Goal: Task Accomplishment & Management: Use online tool/utility

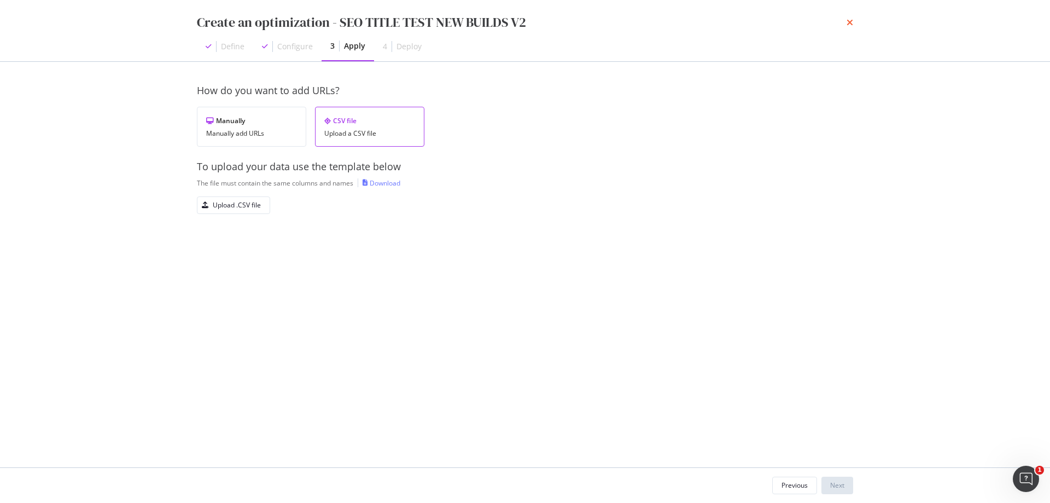
click at [849, 24] on icon "times" at bounding box center [850, 22] width 7 height 9
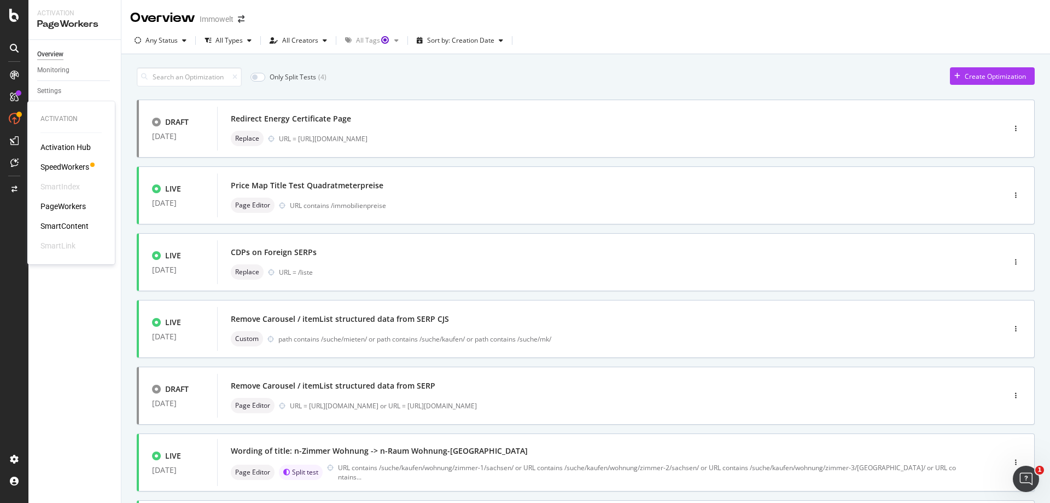
click at [70, 228] on div "SmartContent" at bounding box center [64, 225] width 48 height 11
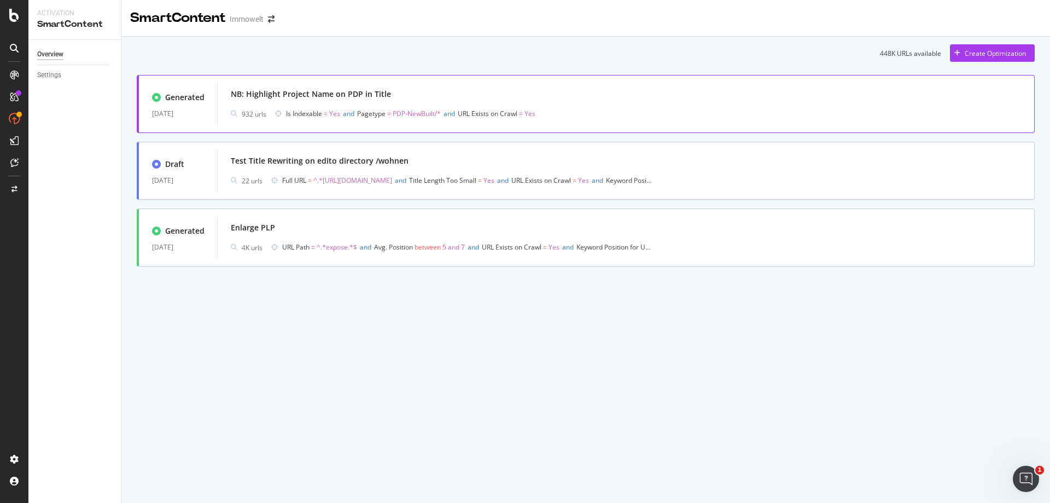
click at [627, 98] on div "NB: Highlight Project Name on PDP in Title" at bounding box center [626, 93] width 790 height 15
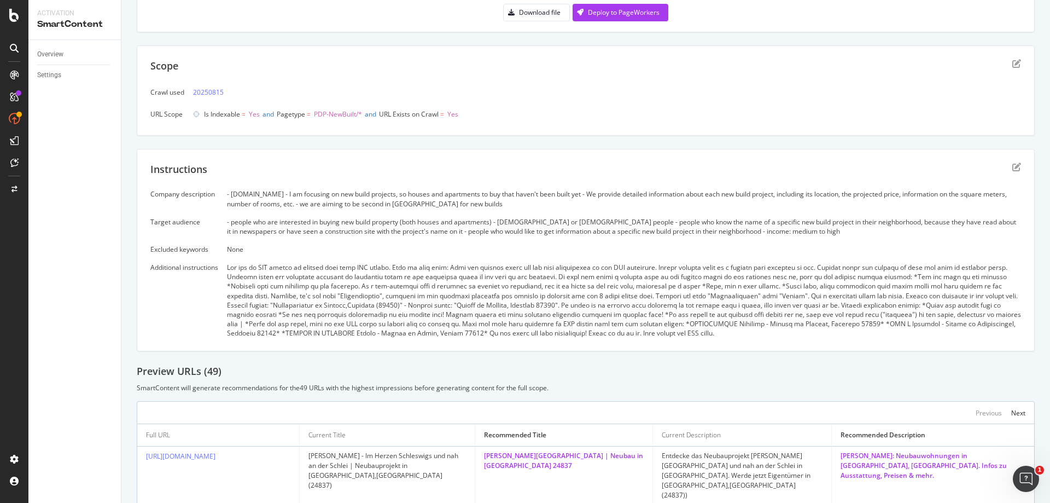
scroll to position [164, 0]
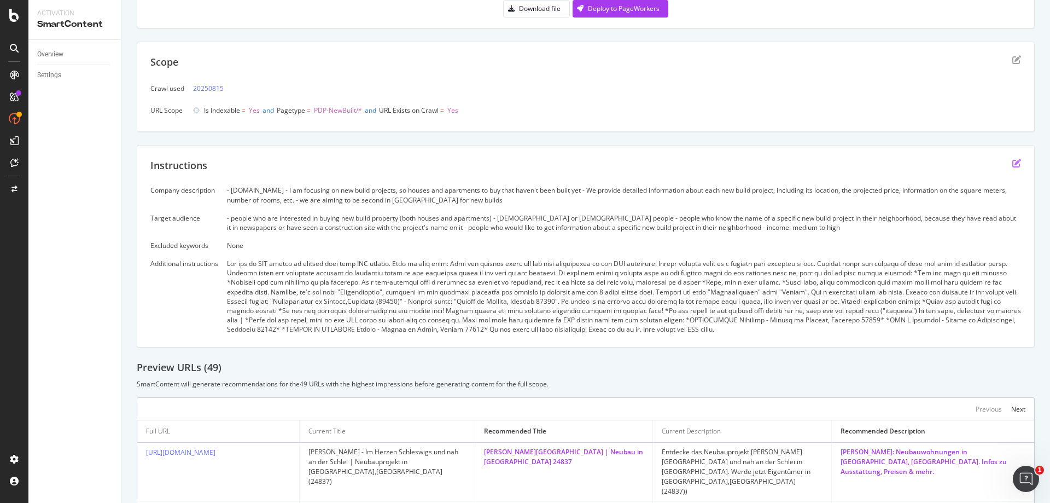
click at [1012, 164] on icon "edit" at bounding box center [1016, 163] width 9 height 9
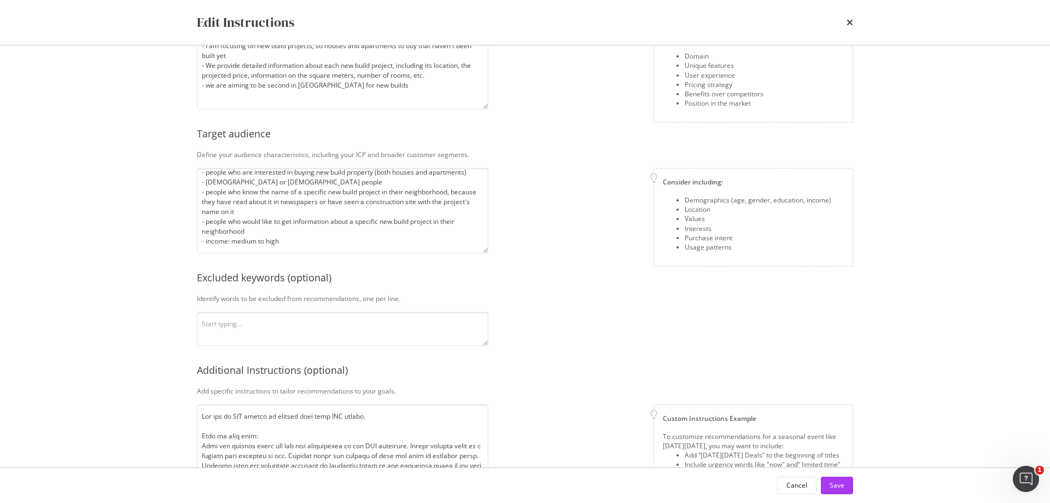
scroll to position [137, 0]
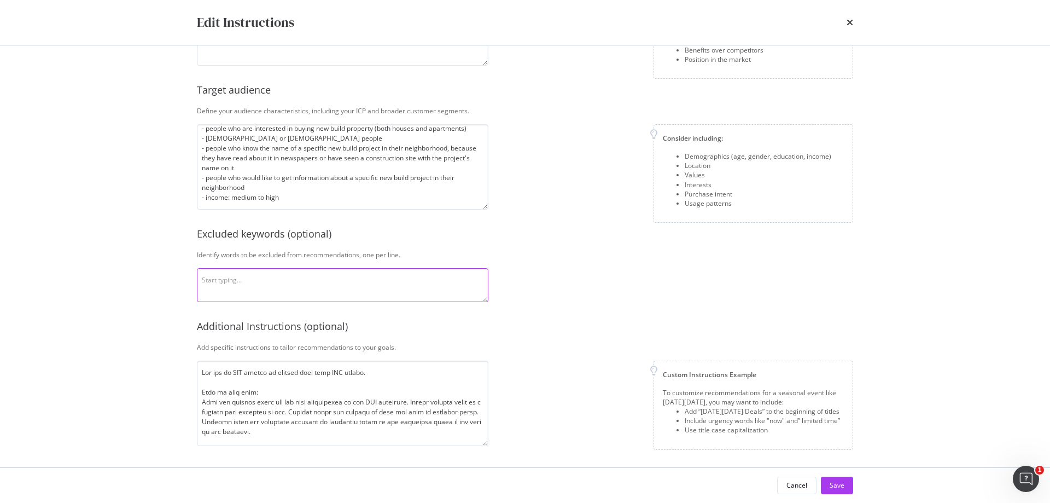
click at [316, 283] on textarea "modal" at bounding box center [343, 285] width 292 height 34
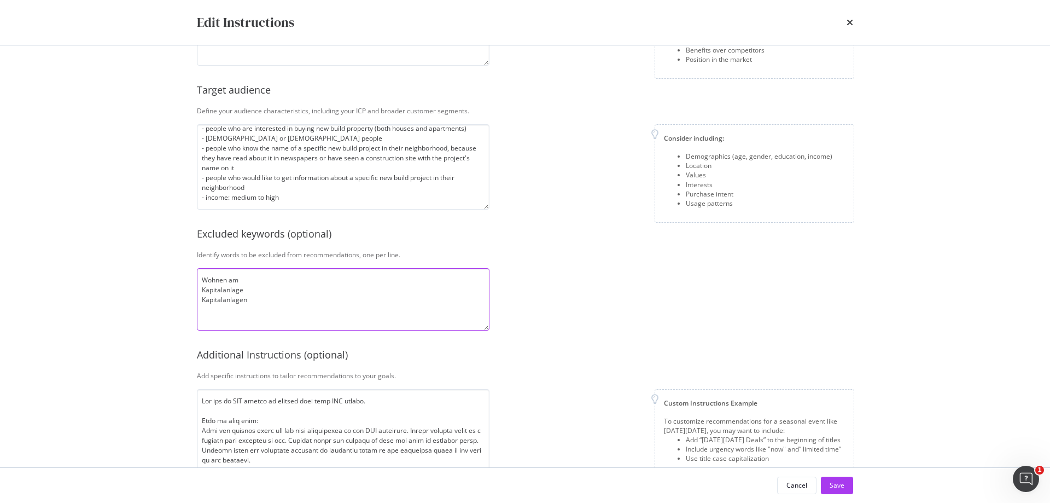
scroll to position [0, 0]
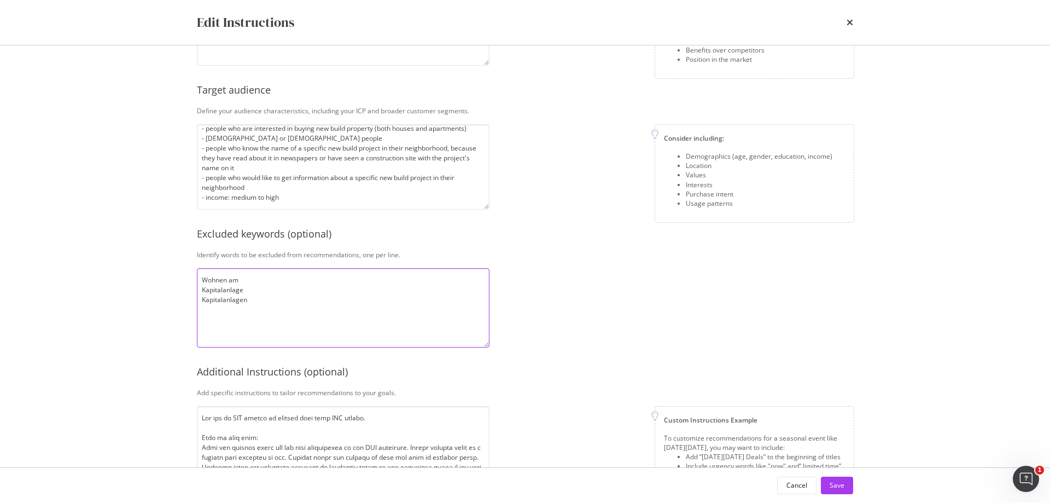
drag, startPoint x: 486, startPoint y: 299, endPoint x: 487, endPoint y: 345, distance: 45.4
click at [487, 345] on textarea "Wohnen am Kapitalanlage Kapitalanlagen" at bounding box center [343, 307] width 293 height 79
click at [259, 279] on textarea "Wohnen am Kapitalanlage Kapitalanlagen Renditeobjekt Jetzt" at bounding box center [343, 307] width 293 height 79
click at [284, 318] on textarea "Wohnen am Wohnen in Kapitalanlage Kapitalanlagen Renditeobjekt Jetzt" at bounding box center [343, 307] width 293 height 79
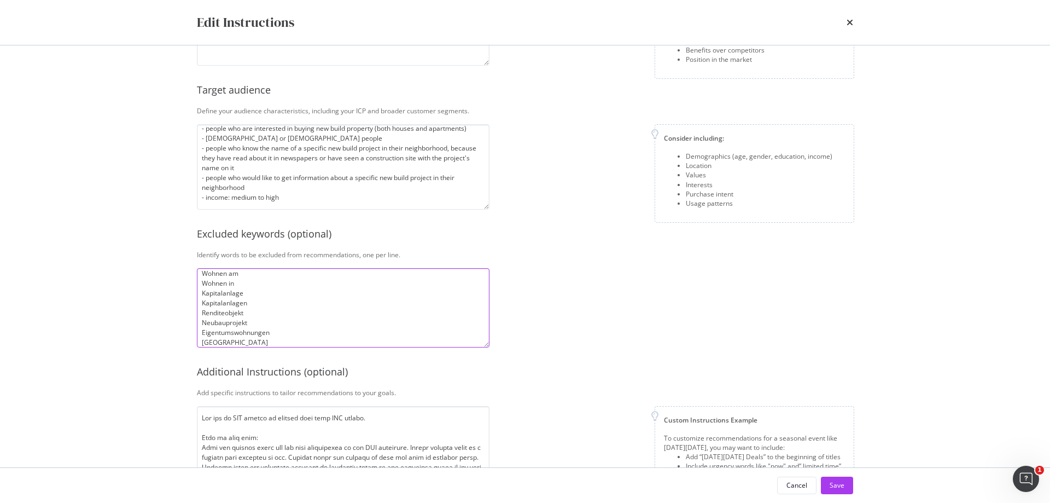
type textarea "Wohnen am Wohnen in Kapitalanlage Kapitalanlagen Renditeobjekt Neubauprojekt Ei…"
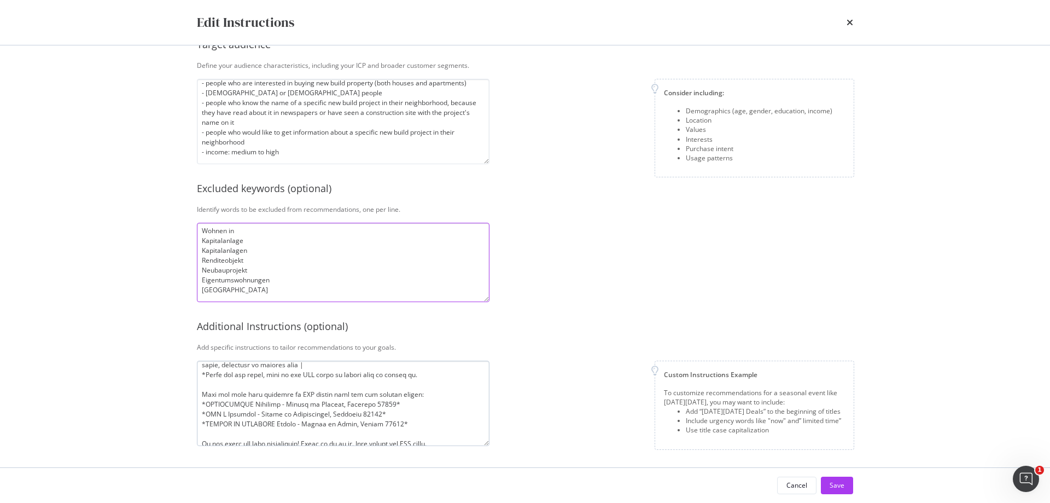
scroll to position [293, 0]
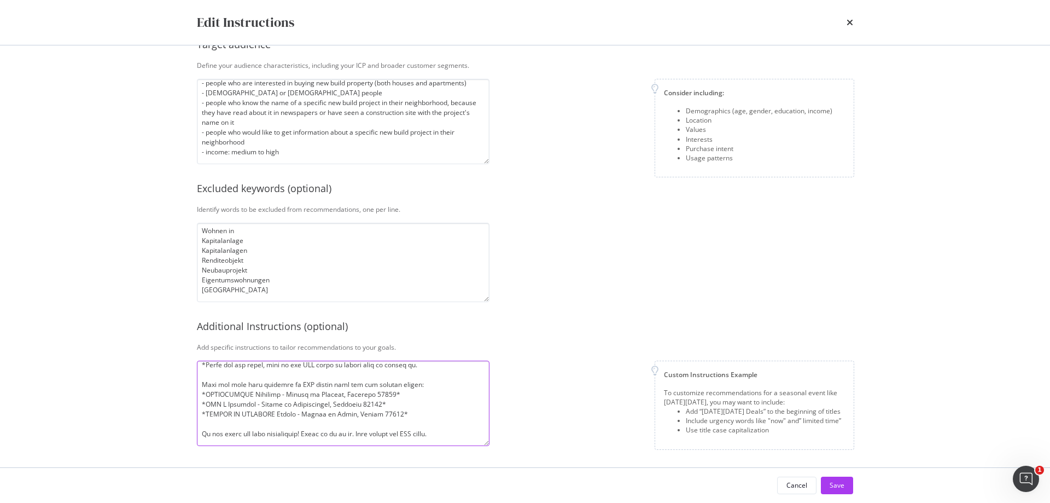
click at [205, 394] on textarea "modal" at bounding box center [343, 402] width 293 height 85
click at [206, 402] on textarea "modal" at bounding box center [343, 402] width 293 height 85
click at [206, 413] on textarea "modal" at bounding box center [343, 402] width 293 height 85
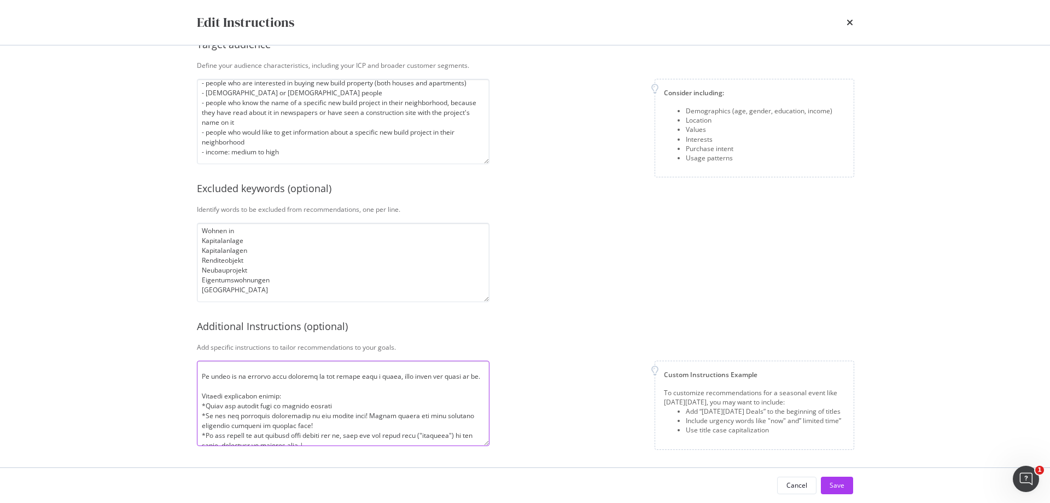
scroll to position [184, 0]
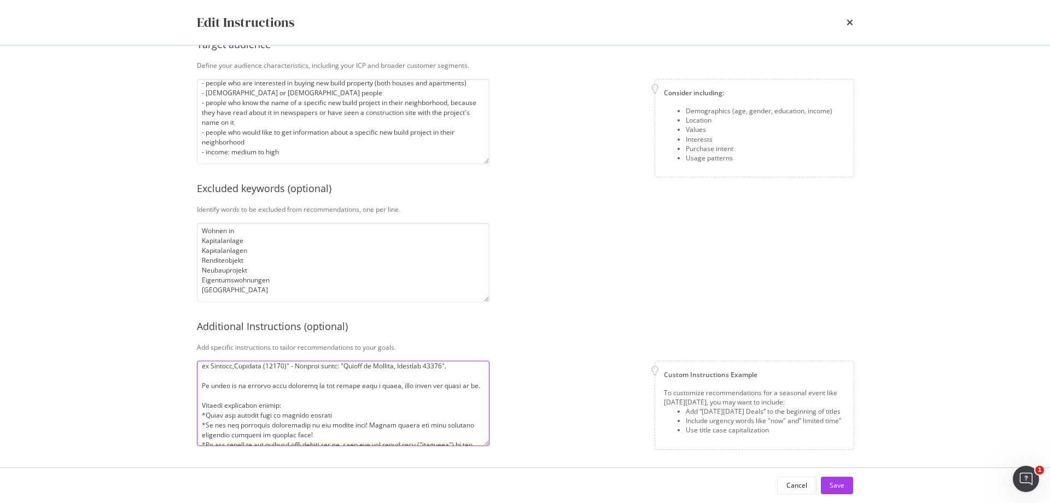
click at [205, 426] on textarea "modal" at bounding box center [343, 402] width 293 height 85
click at [207, 434] on textarea "modal" at bounding box center [343, 402] width 293 height 85
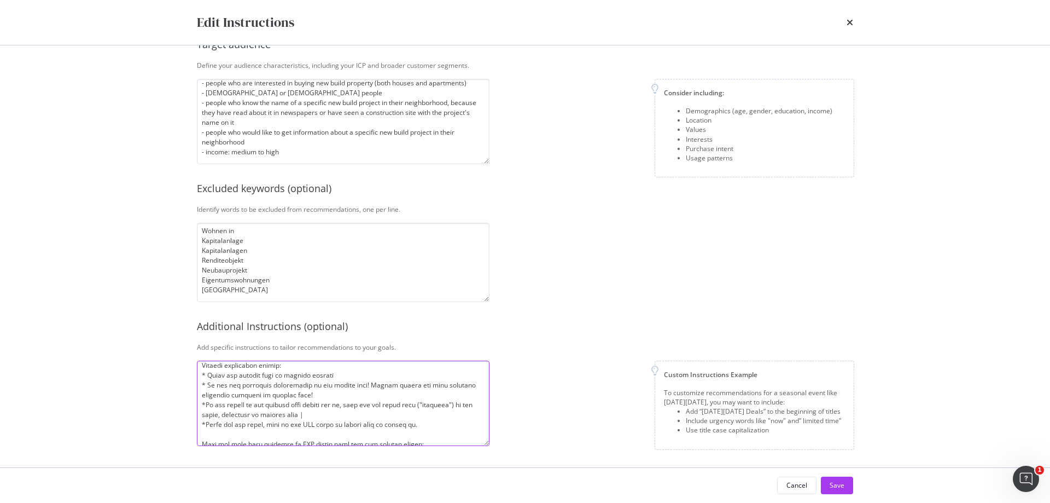
scroll to position [238, 0]
click at [206, 402] on textarea "modal" at bounding box center [343, 402] width 293 height 85
click at [206, 418] on textarea "modal" at bounding box center [343, 402] width 293 height 85
click at [207, 397] on textarea "modal" at bounding box center [343, 402] width 293 height 85
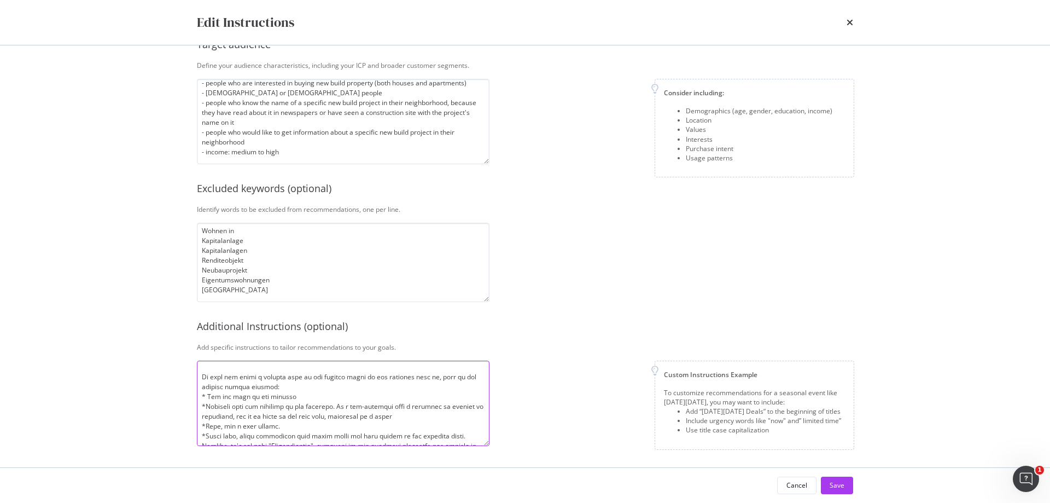
click at [206, 405] on textarea "modal" at bounding box center [343, 402] width 293 height 85
click at [206, 424] on textarea "modal" at bounding box center [343, 402] width 293 height 85
click at [206, 432] on textarea "modal" at bounding box center [343, 402] width 293 height 85
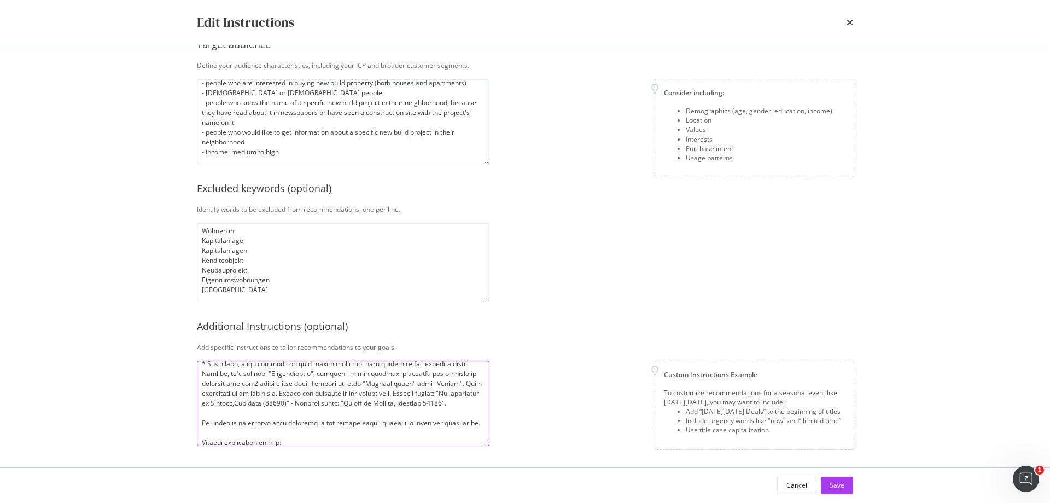
scroll to position [129, 0]
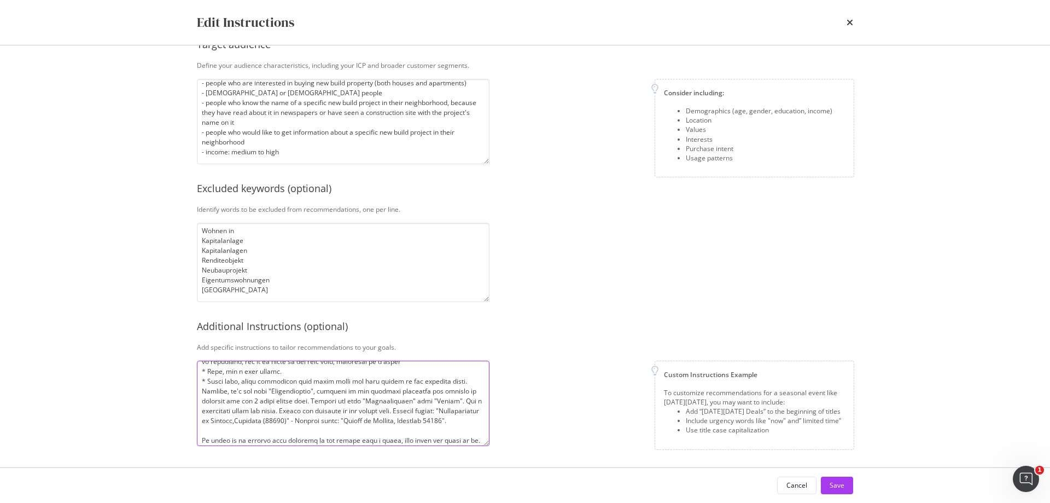
click at [205, 389] on textarea "modal" at bounding box center [343, 402] width 293 height 85
click at [308, 399] on textarea "modal" at bounding box center [343, 402] width 293 height 85
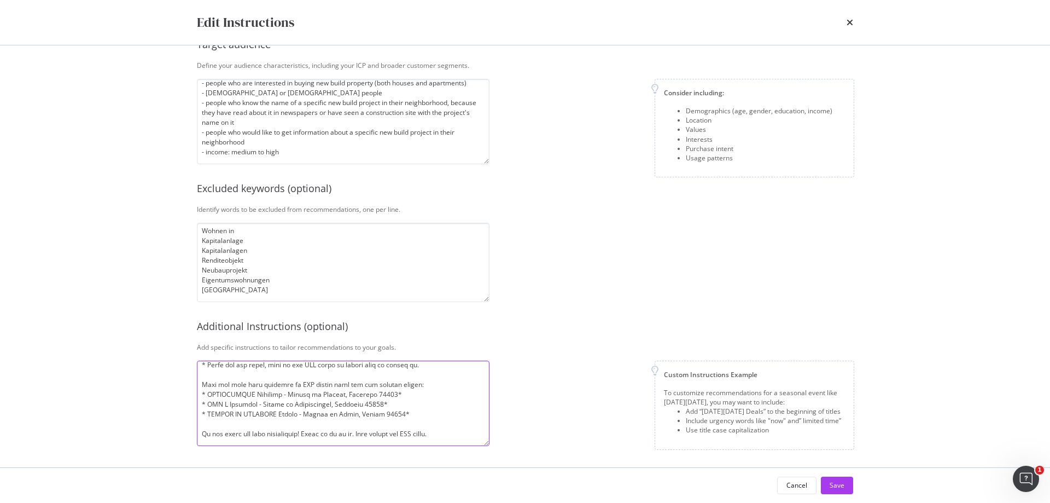
scroll to position [303, 0]
click at [200, 433] on textarea "modal" at bounding box center [343, 402] width 293 height 85
click at [460, 435] on textarea "modal" at bounding box center [343, 402] width 293 height 85
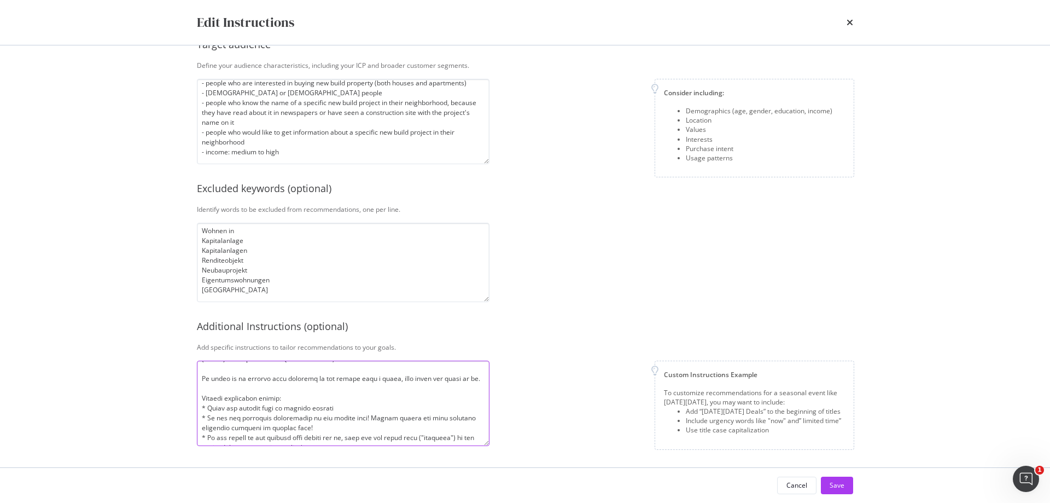
scroll to position [219, 0]
type textarea "You are an SEO expert in writing very good SEO titles. Here is your task: Read …"
click at [269, 290] on textarea "Wohnen am Wohnen in Kapitalanlage Kapitalanlagen Renditeobjekt Neubauprojekt Ei…" at bounding box center [343, 262] width 293 height 79
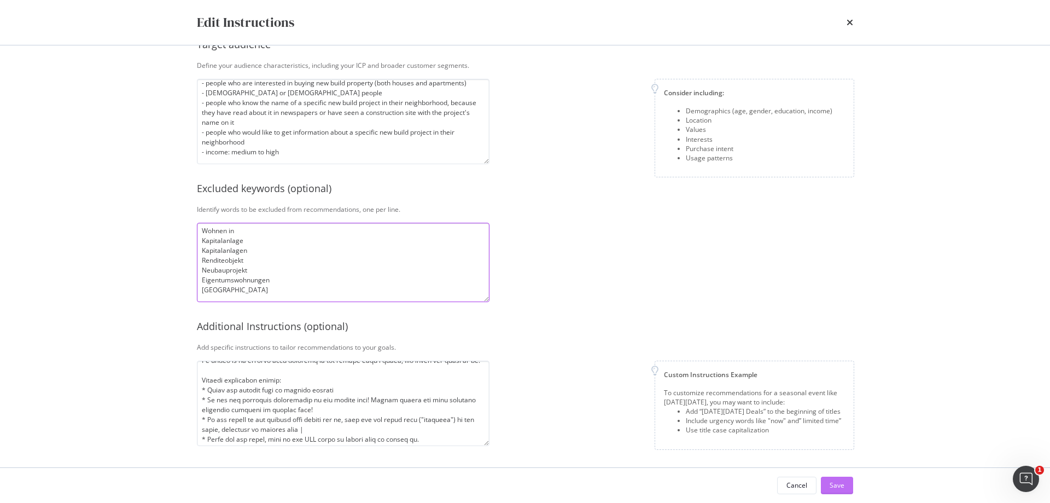
type textarea "Wohnen am Wohnen in Kapitalanlage Kapitalanlagen Renditeobjekt Neubauprojekt Ei…"
click at [832, 479] on div "Save" at bounding box center [837, 485] width 15 height 16
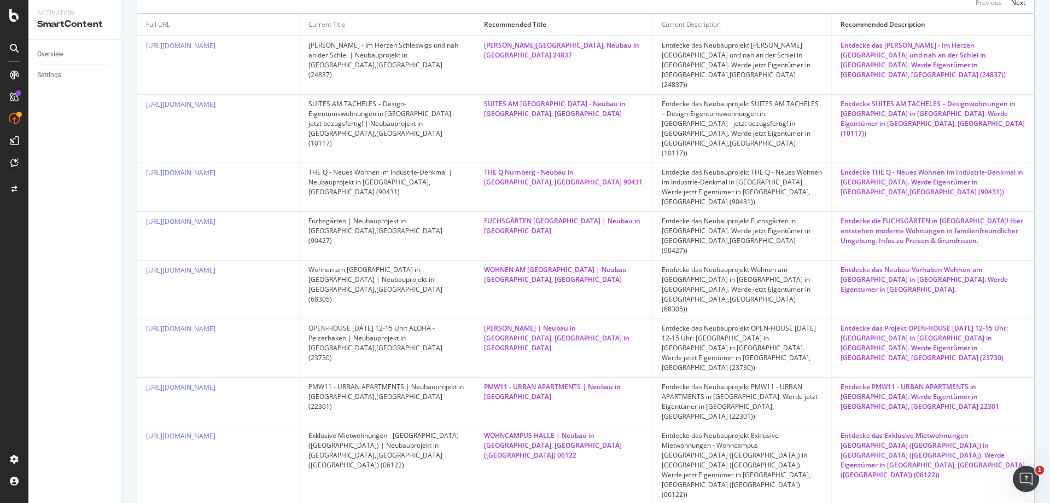
scroll to position [0, 0]
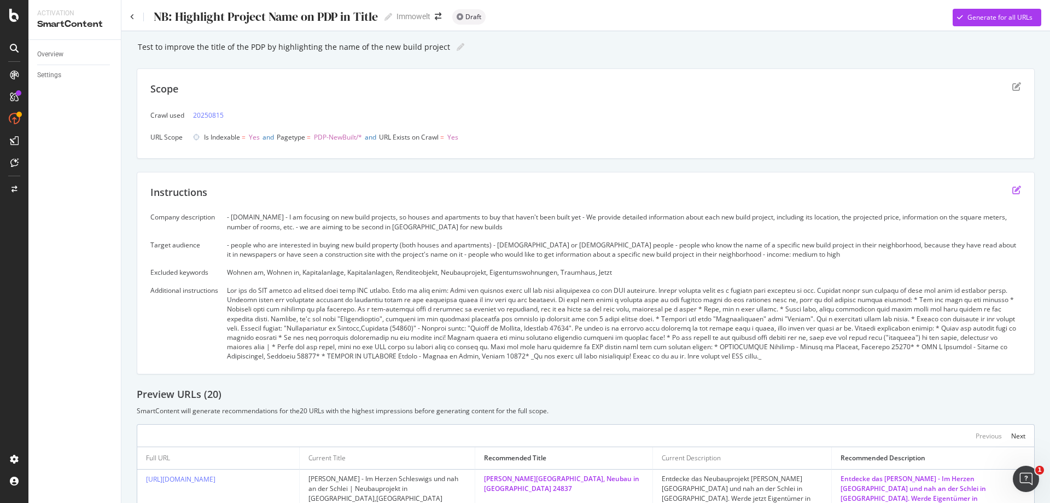
click at [1012, 189] on icon "edit" at bounding box center [1016, 189] width 9 height 9
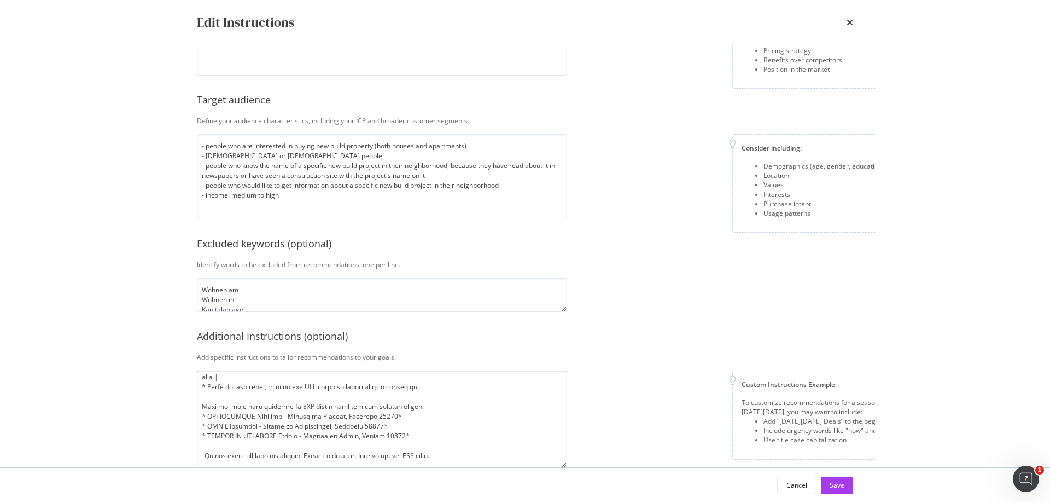
scroll to position [228, 0]
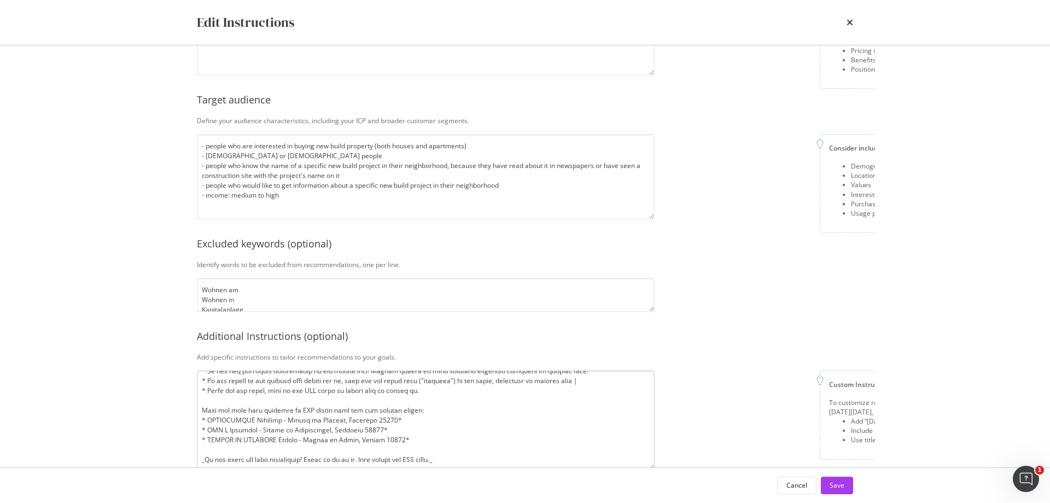
drag, startPoint x: 486, startPoint y: 441, endPoint x: 652, endPoint y: 456, distance: 166.9
click at [652, 456] on textarea "modal" at bounding box center [426, 420] width 458 height 100
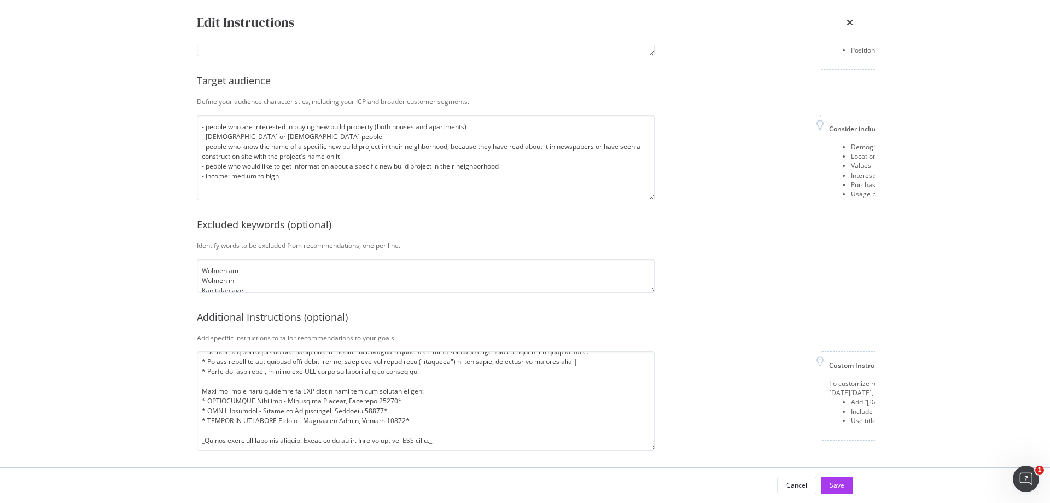
scroll to position [159, 0]
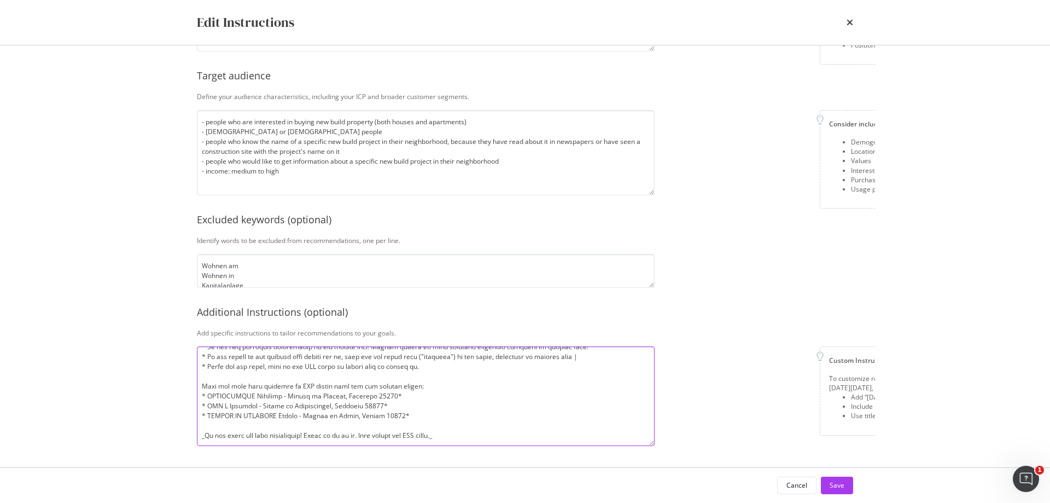
click at [291, 388] on textarea "modal" at bounding box center [426, 396] width 458 height 100
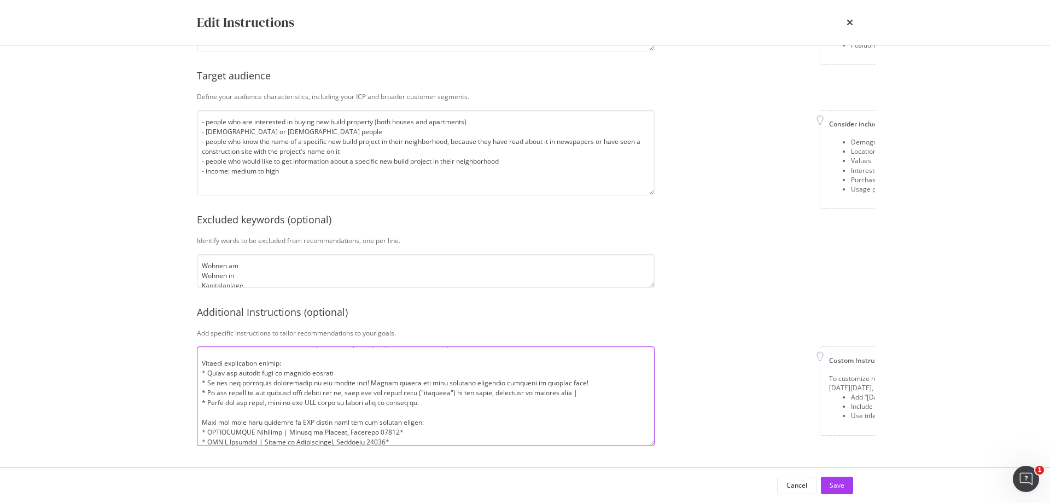
scroll to position [173, 0]
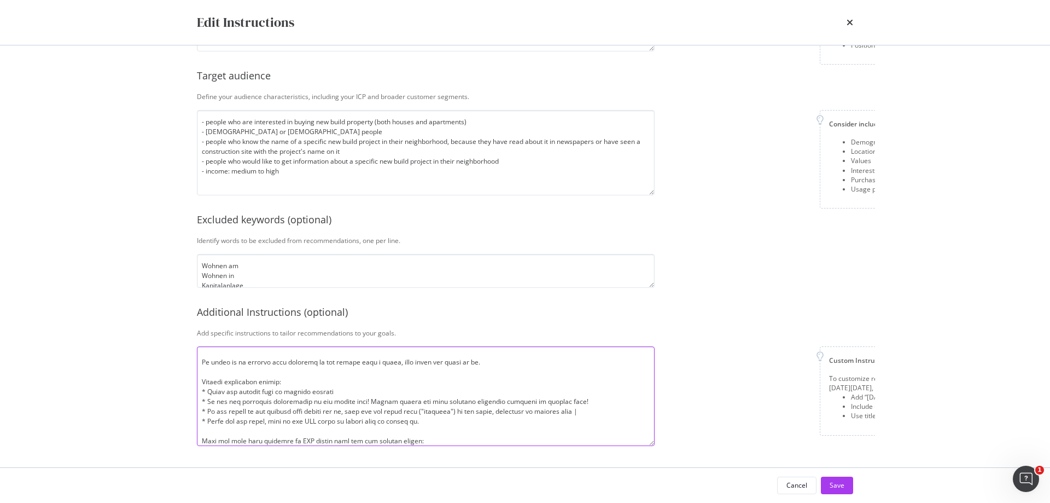
click at [520, 392] on textarea "modal" at bounding box center [426, 396] width 458 height 100
click at [560, 393] on textarea "modal" at bounding box center [426, 396] width 458 height 100
drag, startPoint x: 593, startPoint y: 404, endPoint x: 203, endPoint y: 399, distance: 390.0
click at [203, 399] on textarea "modal" at bounding box center [426, 396] width 458 height 100
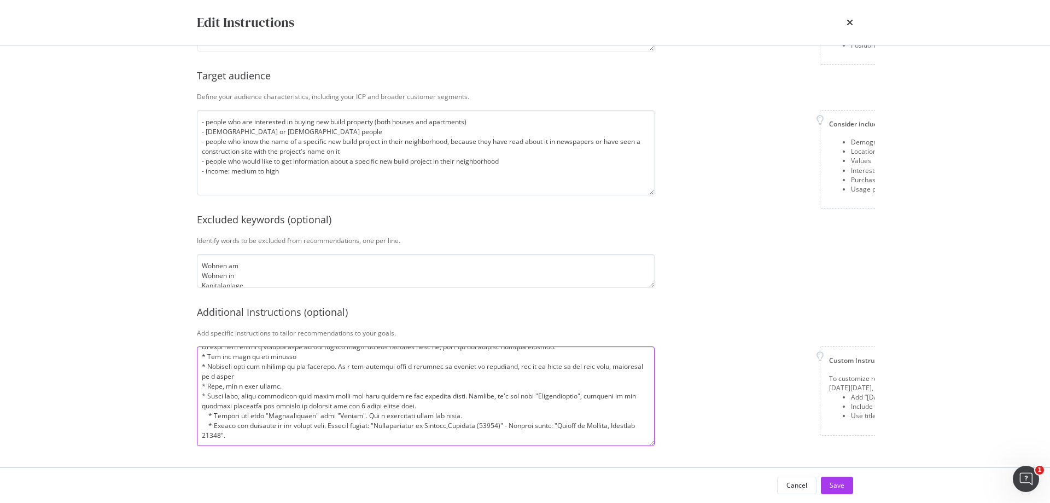
scroll to position [64, 0]
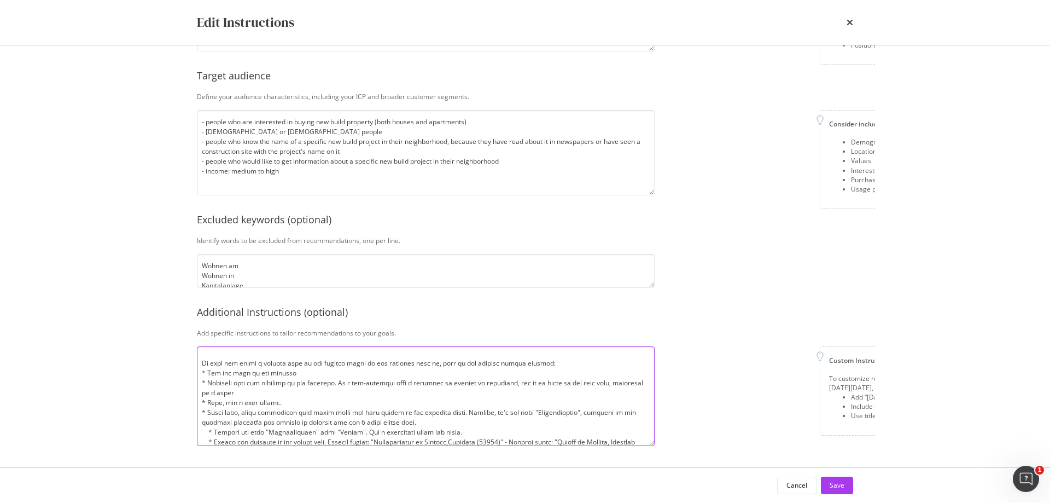
click at [259, 394] on textarea "modal" at bounding box center [426, 396] width 458 height 100
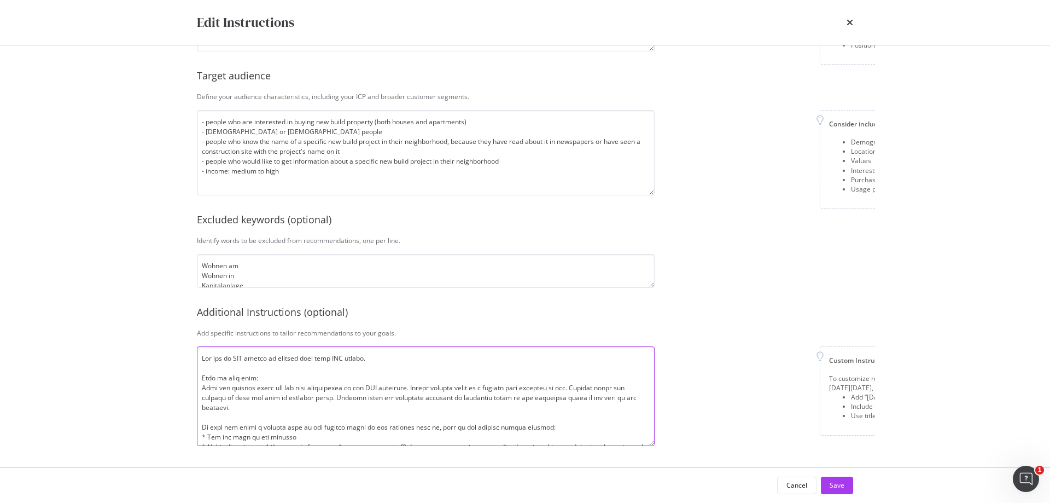
scroll to position [55, 0]
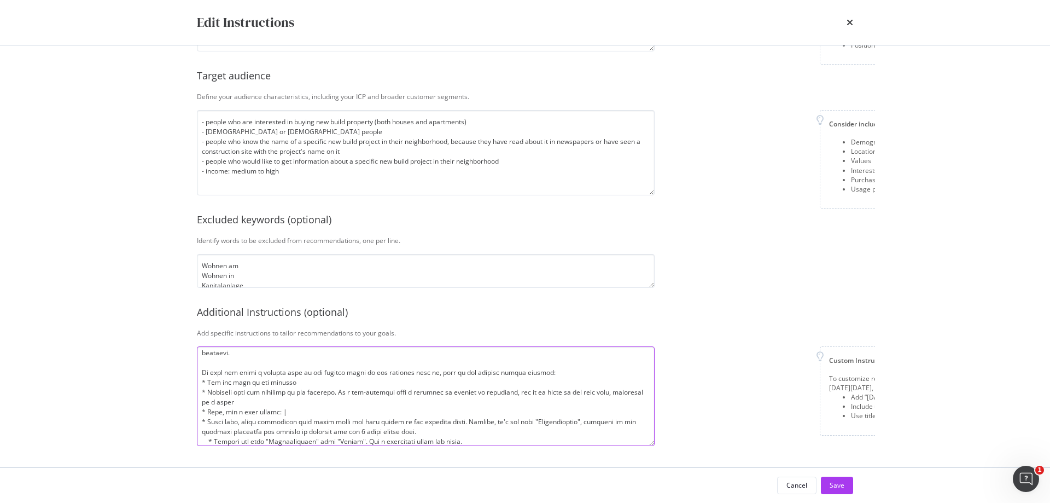
drag, startPoint x: 339, startPoint y: 383, endPoint x: 370, endPoint y: 383, distance: 31.2
click at [370, 383] on textarea "modal" at bounding box center [426, 396] width 458 height 100
click at [262, 383] on textarea "modal" at bounding box center [426, 396] width 458 height 100
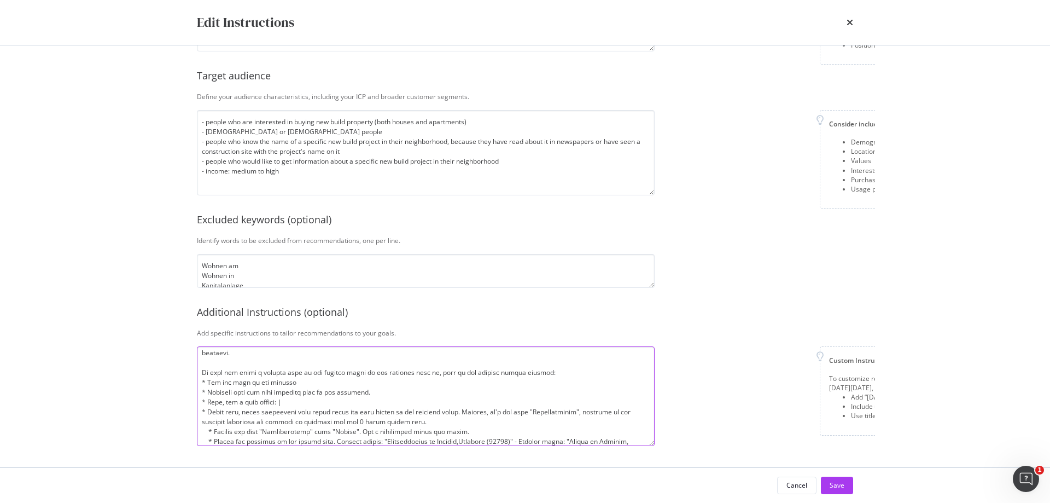
click at [396, 403] on textarea "modal" at bounding box center [426, 396] width 458 height 100
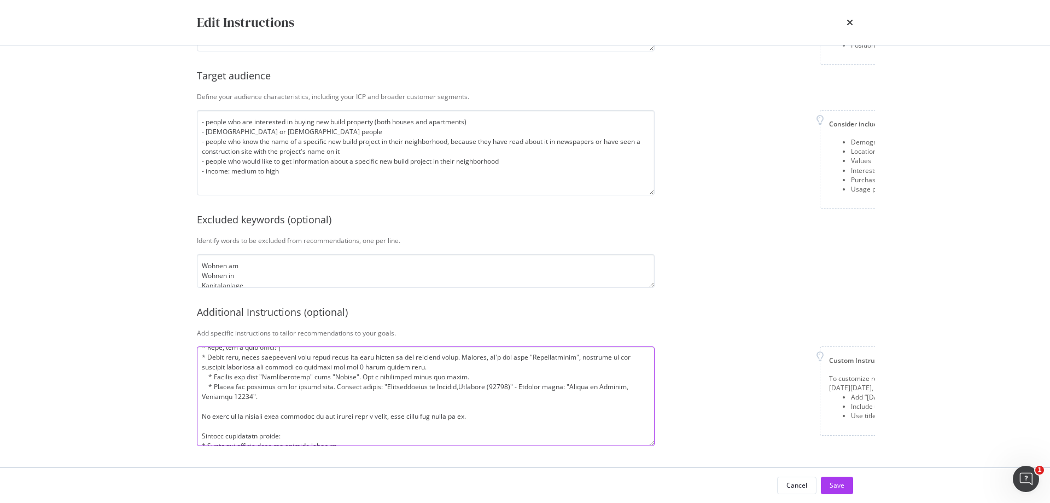
click at [353, 357] on textarea "modal" at bounding box center [426, 396] width 458 height 100
click at [370, 368] on textarea "modal" at bounding box center [426, 396] width 458 height 100
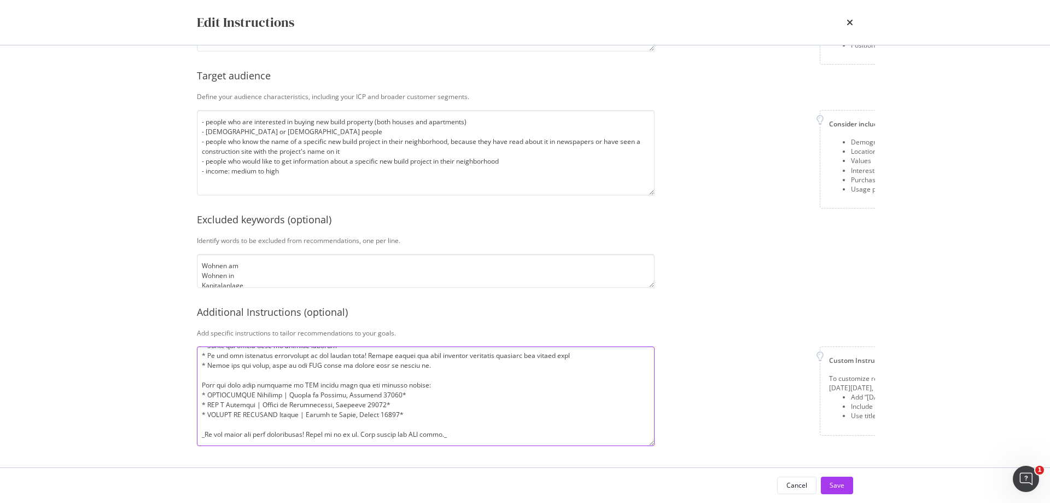
scroll to position [220, 0]
type textarea "Lor ips do SIT ametco ad elitsed doei temp INC utlabo. Etdo ma aliq enim: Admi …"
click at [845, 482] on button "Save" at bounding box center [837, 485] width 32 height 18
